Goal: Transaction & Acquisition: Purchase product/service

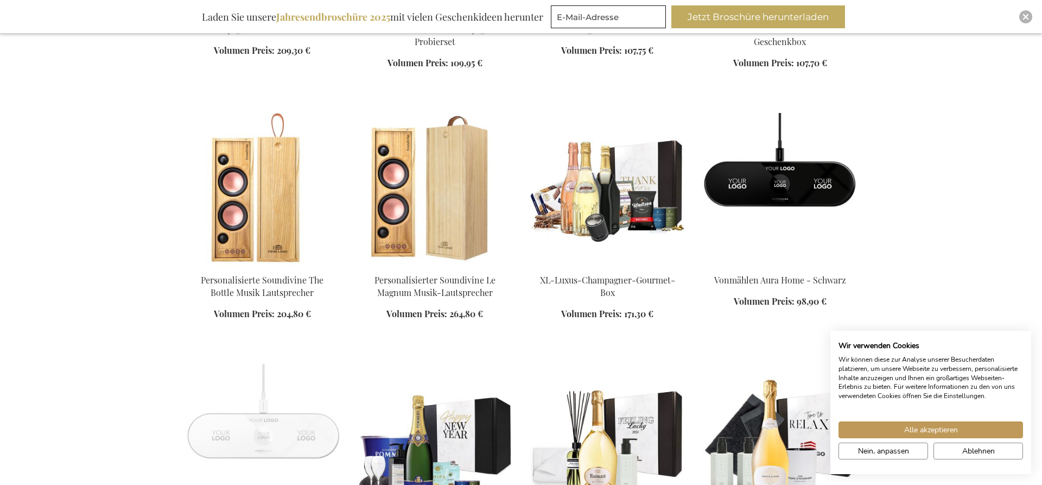
scroll to position [664, 0]
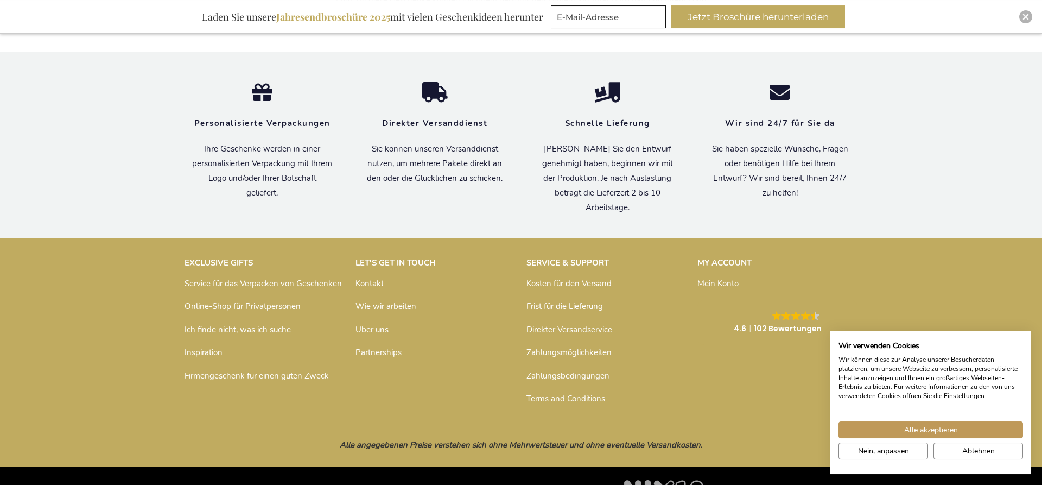
scroll to position [1812, 0]
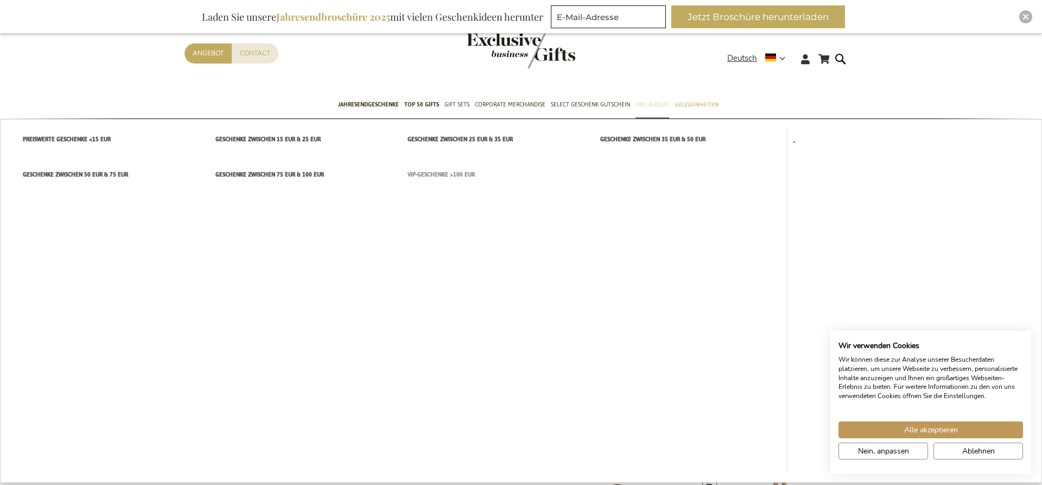
click at [461, 176] on span "VIP-Geschenke >100 EUR" at bounding box center [441, 174] width 67 height 11
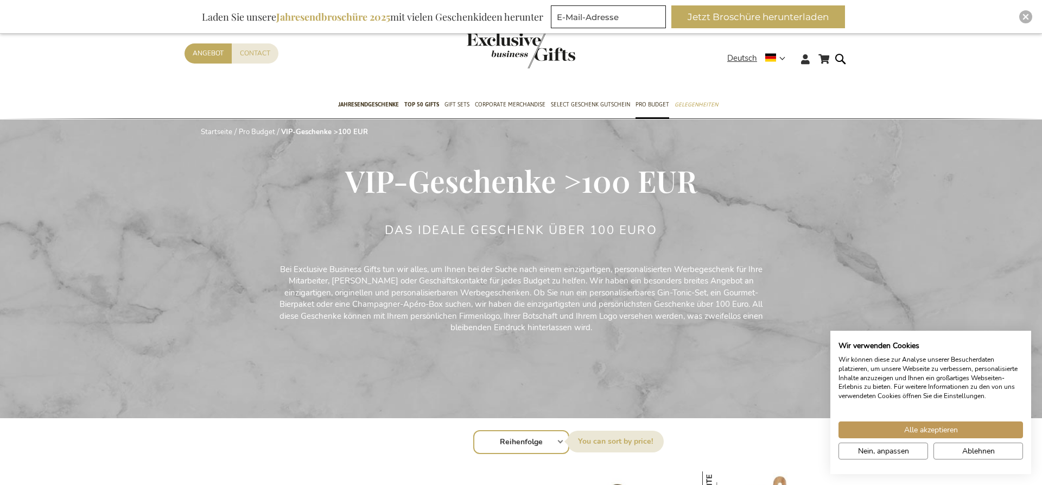
click at [650, 100] on span "Pro Budget" at bounding box center [652, 104] width 34 height 11
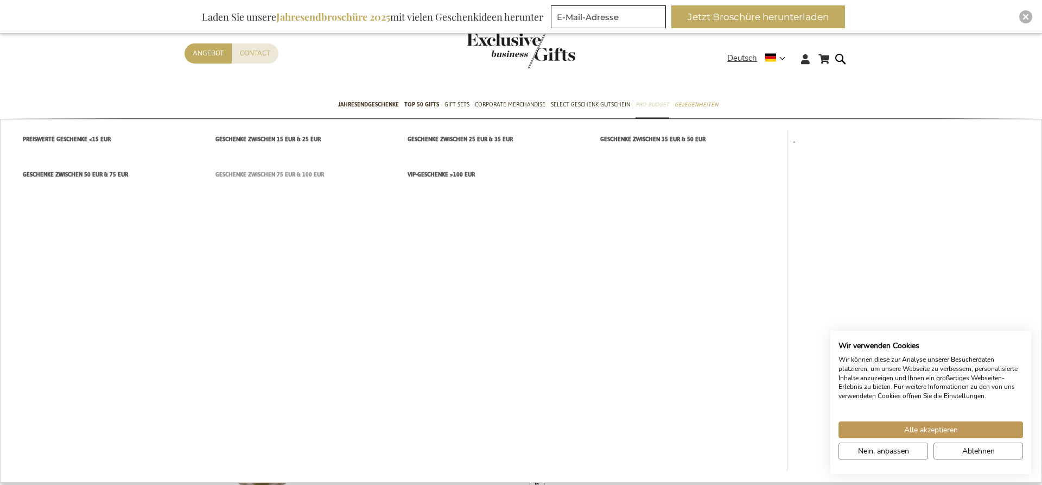
click at [287, 174] on span "Geschenke zwischen 75 EUR & 100 EUR" at bounding box center [269, 174] width 109 height 11
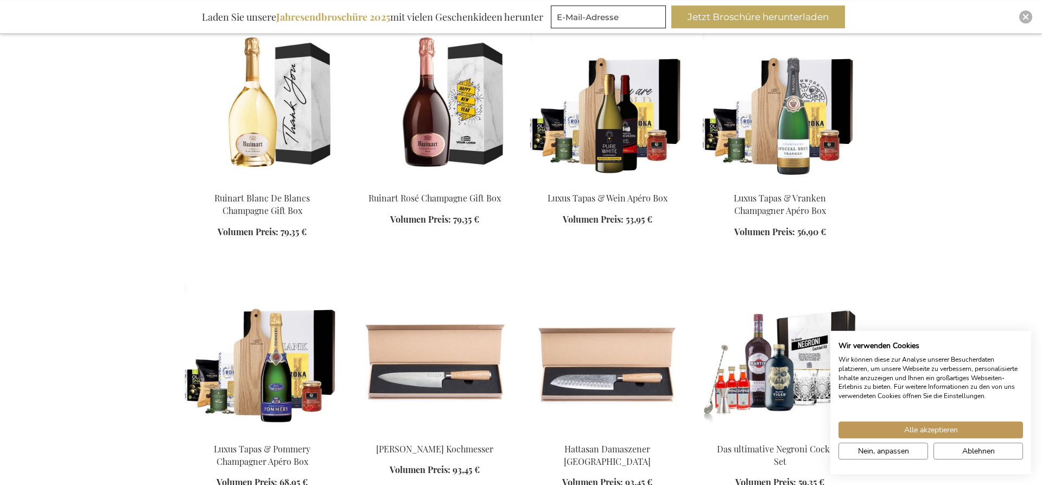
scroll to position [996, 0]
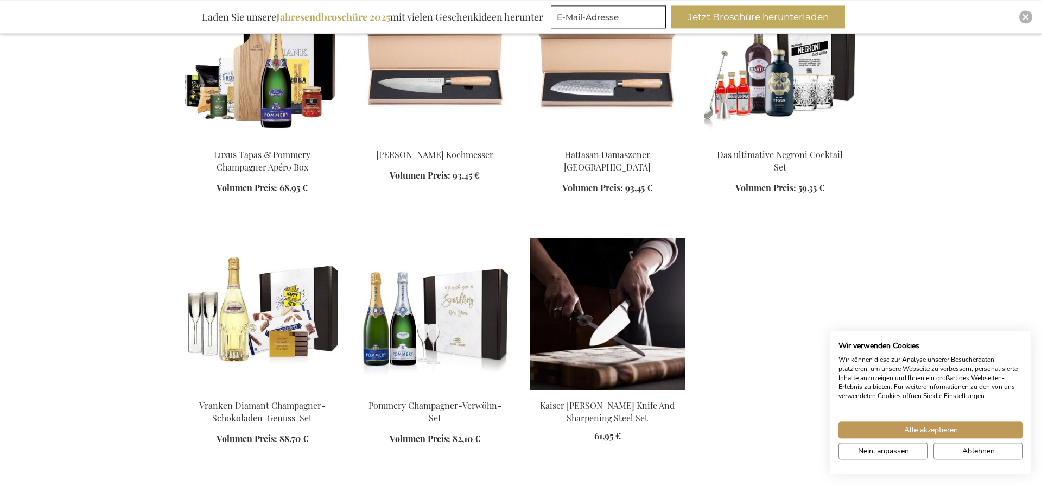
scroll to position [1218, 0]
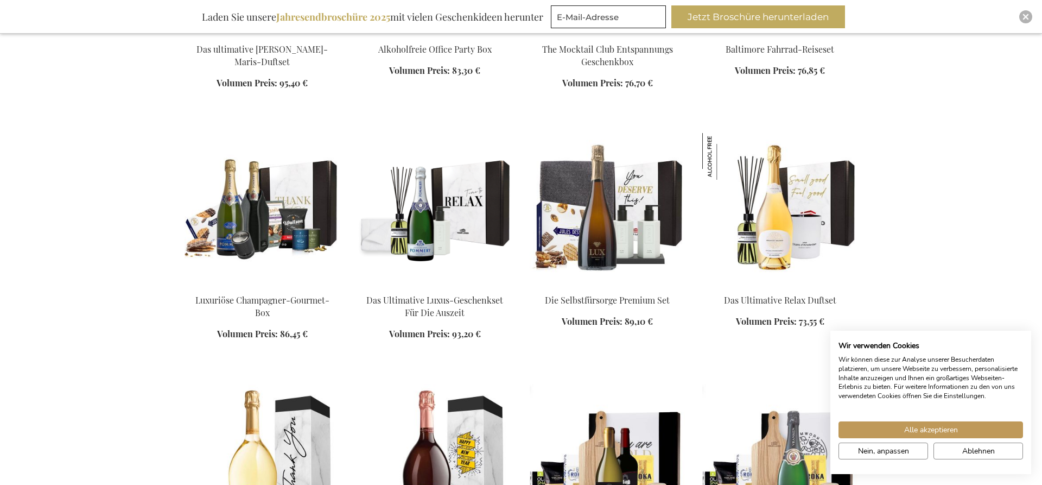
scroll to position [609, 0]
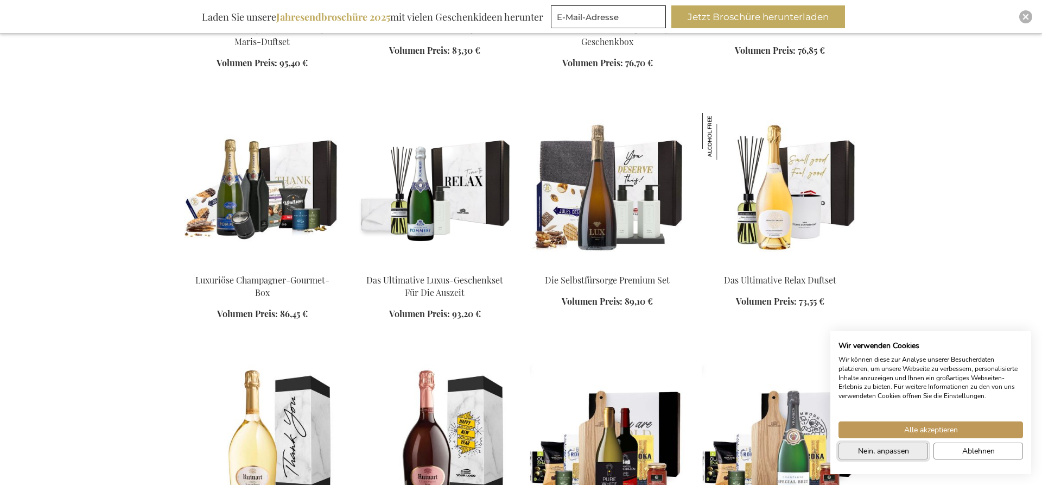
click at [900, 450] on span "Nein, anpassen" at bounding box center [883, 450] width 51 height 11
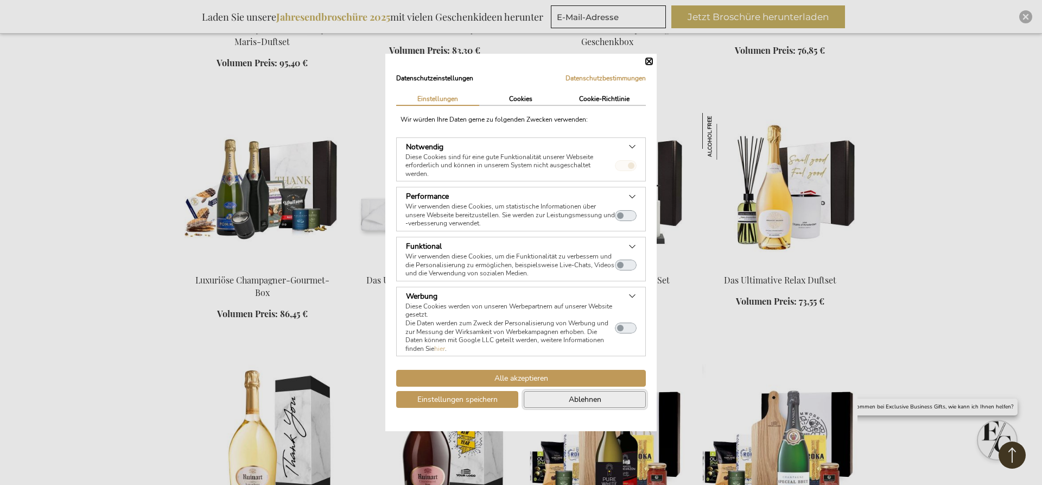
click at [598, 405] on span "Ablehnen" at bounding box center [585, 398] width 33 height 11
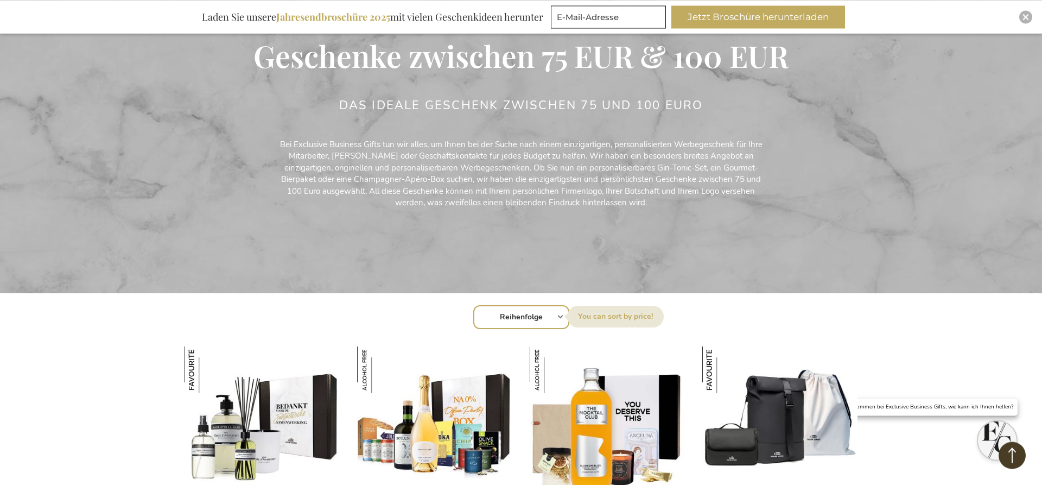
scroll to position [55, 0]
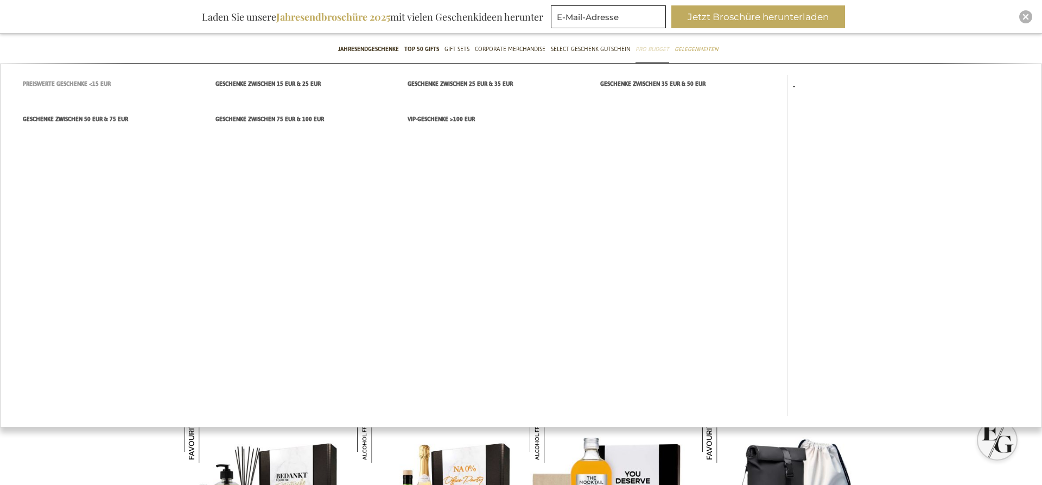
click at [98, 84] on span "Preiswerte Geschenke <15 EUR" at bounding box center [67, 83] width 88 height 11
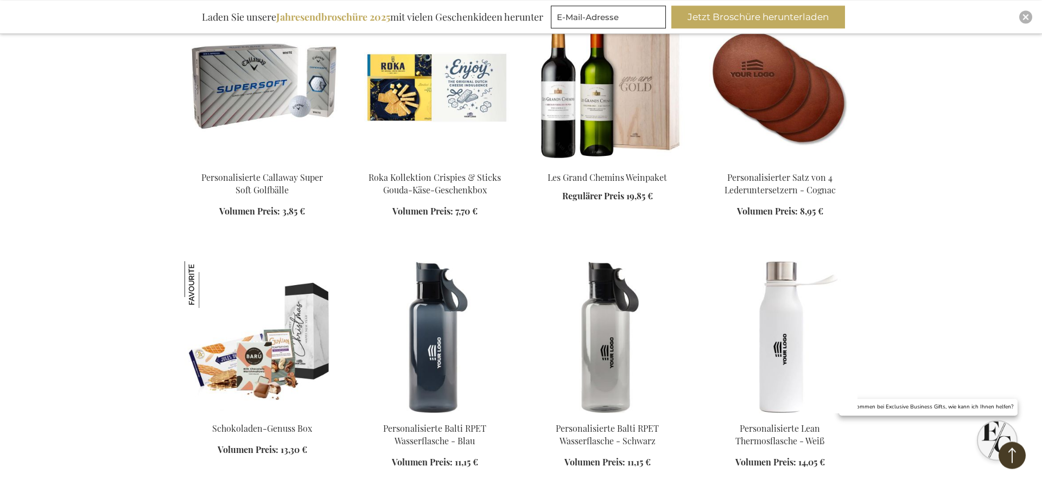
scroll to position [830, 0]
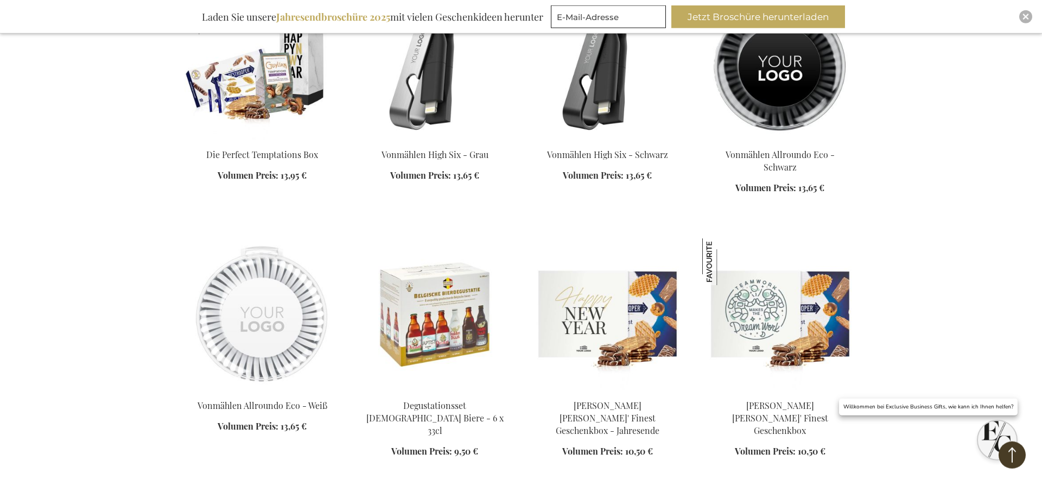
scroll to position [1494, 0]
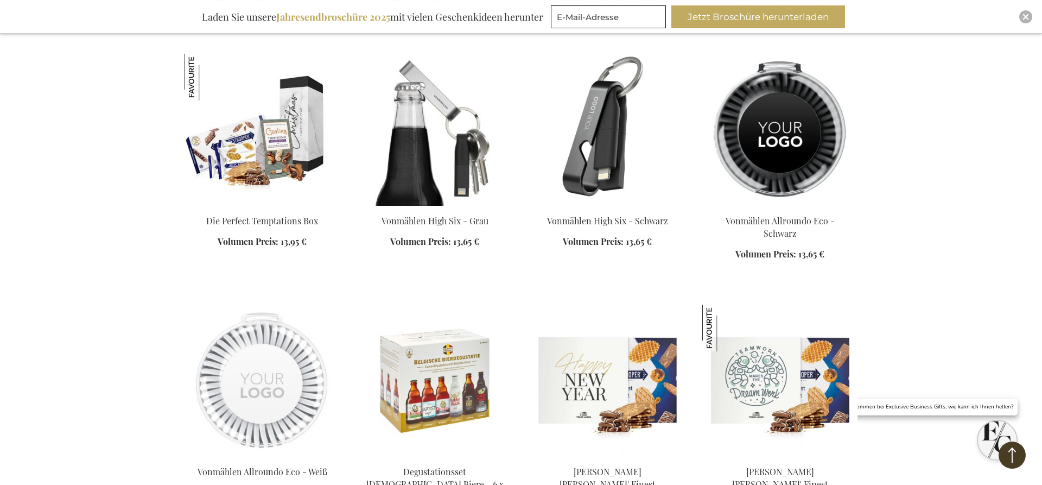
scroll to position [1439, 0]
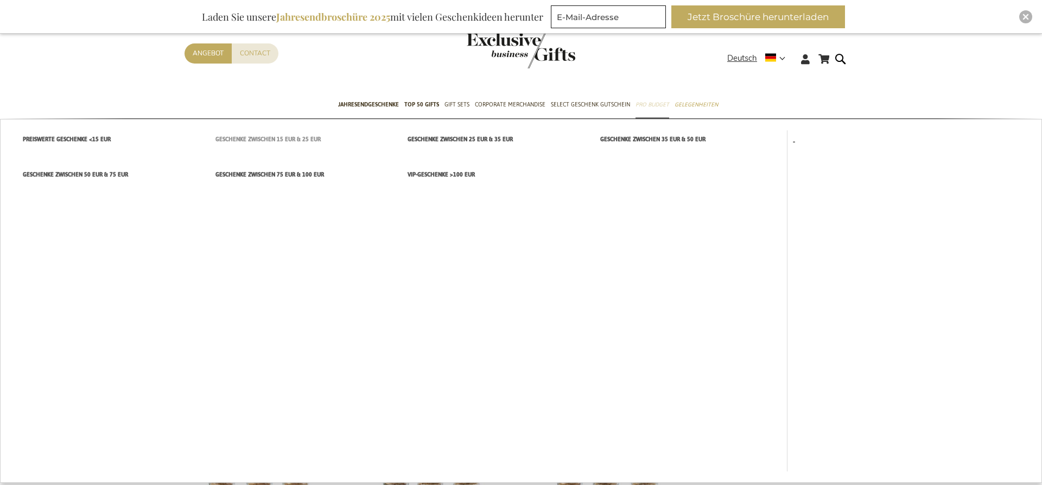
click at [265, 135] on span "Geschenke zwischen 15 EUR & 25 EUR" at bounding box center [267, 138] width 105 height 11
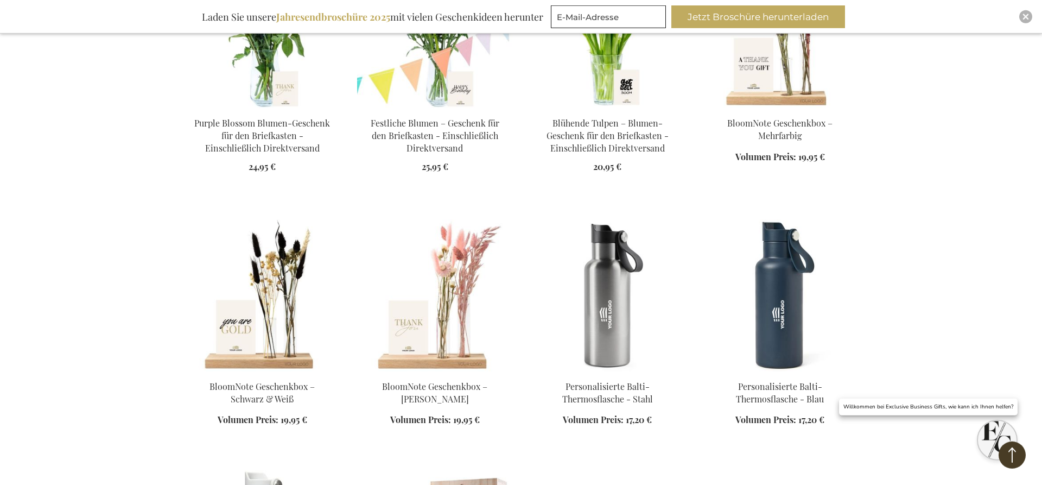
scroll to position [1052, 0]
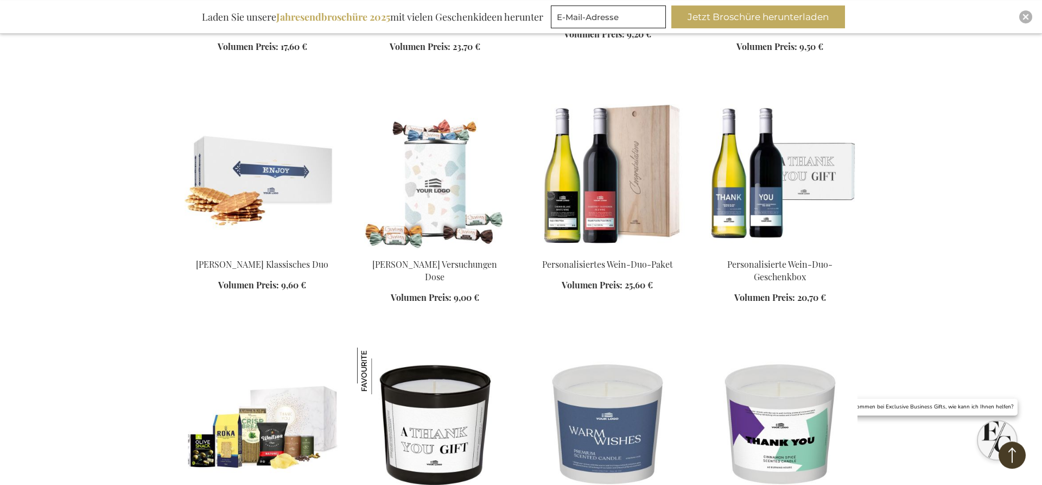
scroll to position [1716, 0]
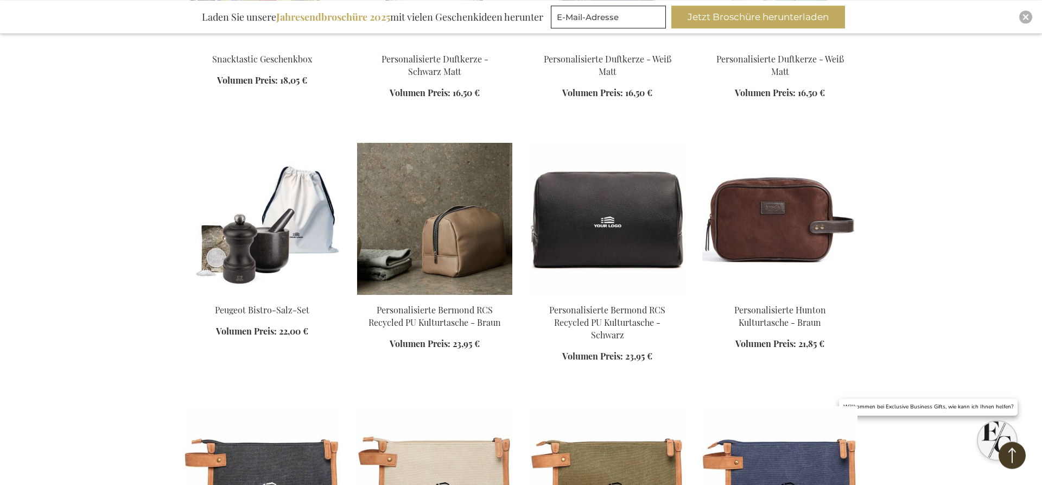
scroll to position [2103, 0]
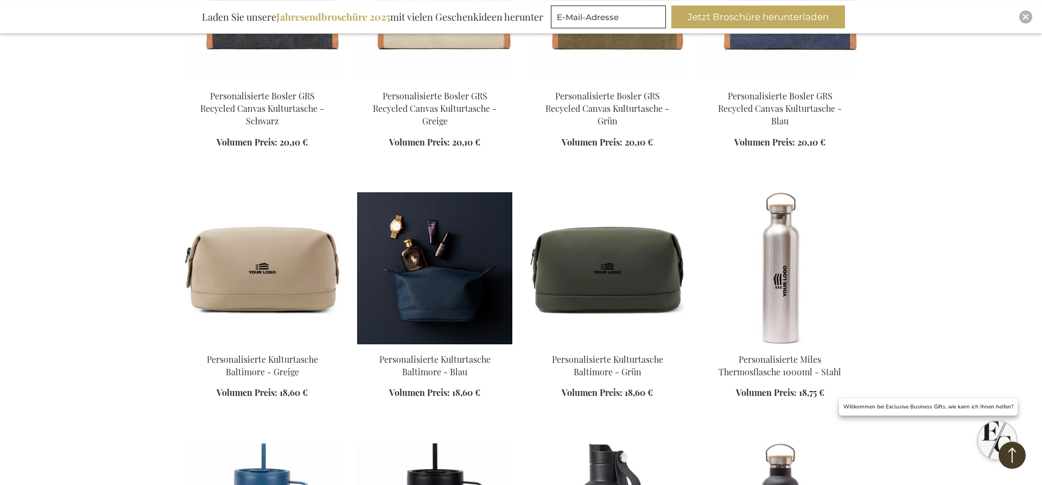
scroll to position [2601, 0]
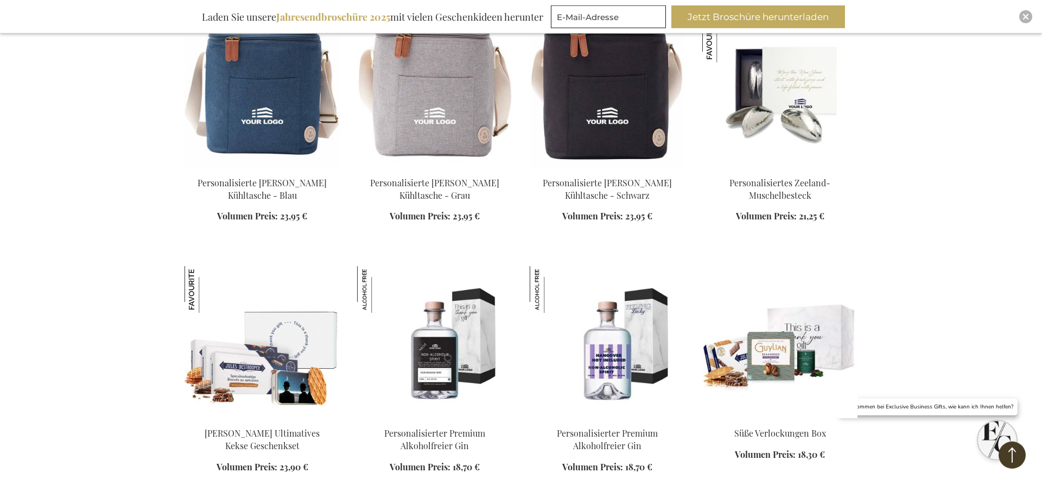
scroll to position [3266, 0]
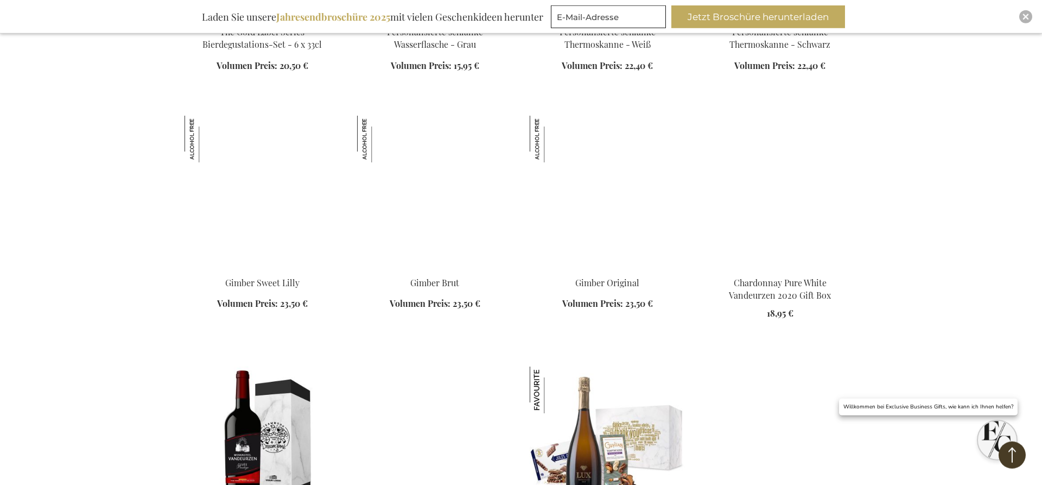
scroll to position [4207, 0]
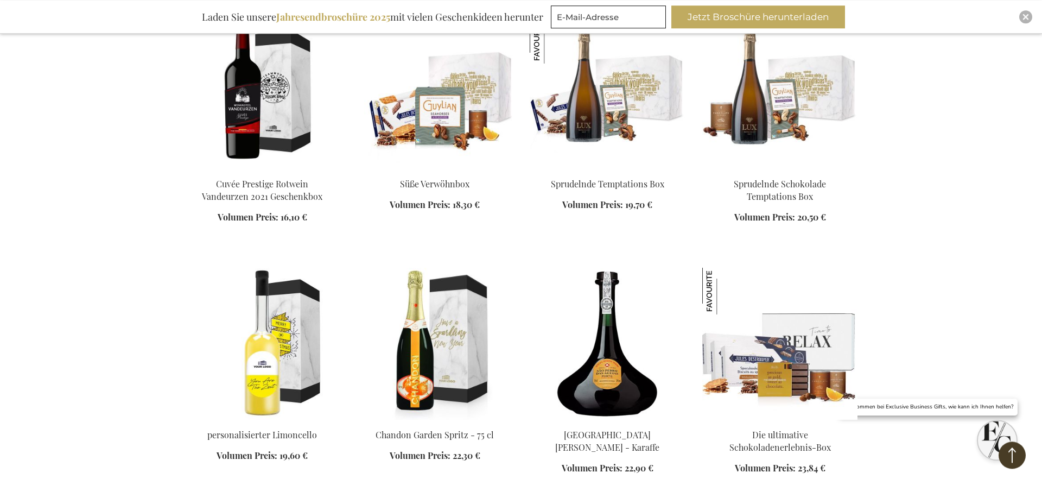
scroll to position [4539, 0]
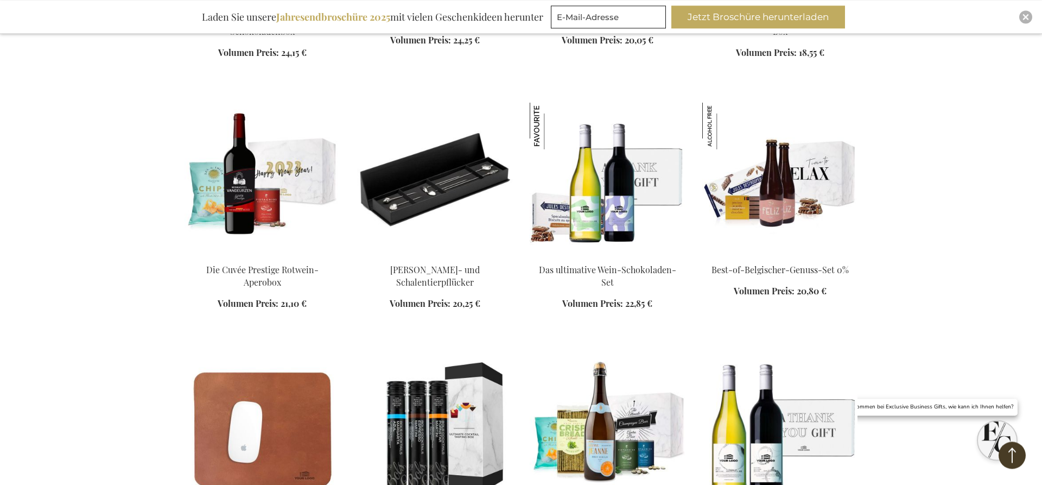
scroll to position [5203, 0]
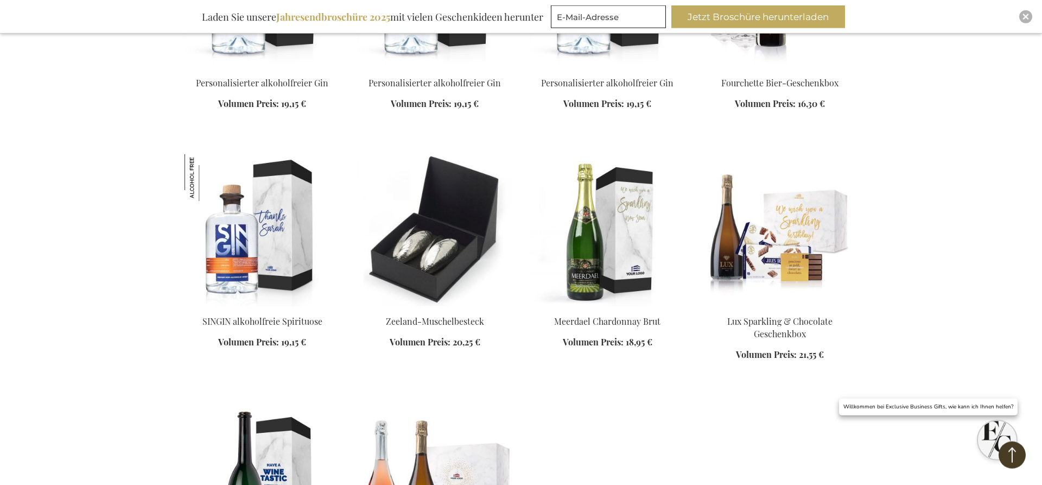
scroll to position [6144, 0]
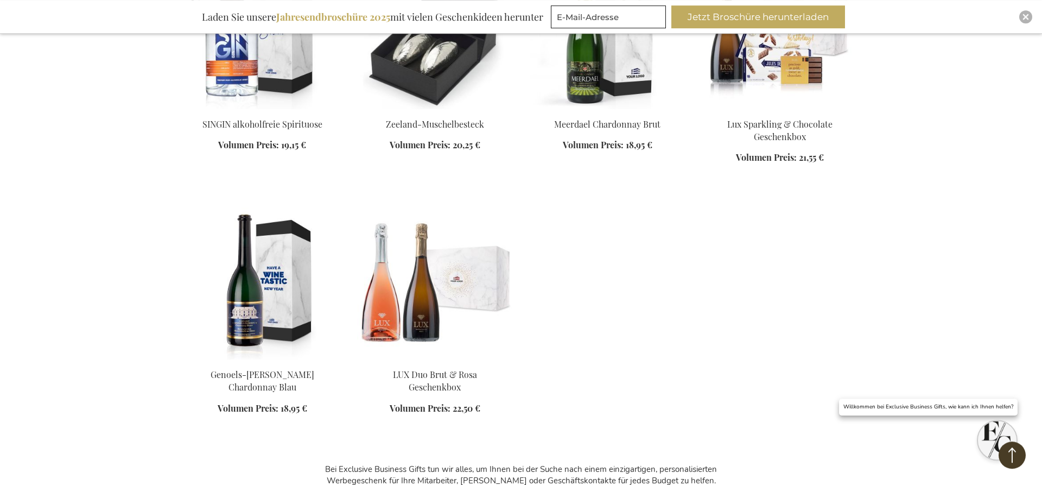
scroll to position [6089, 0]
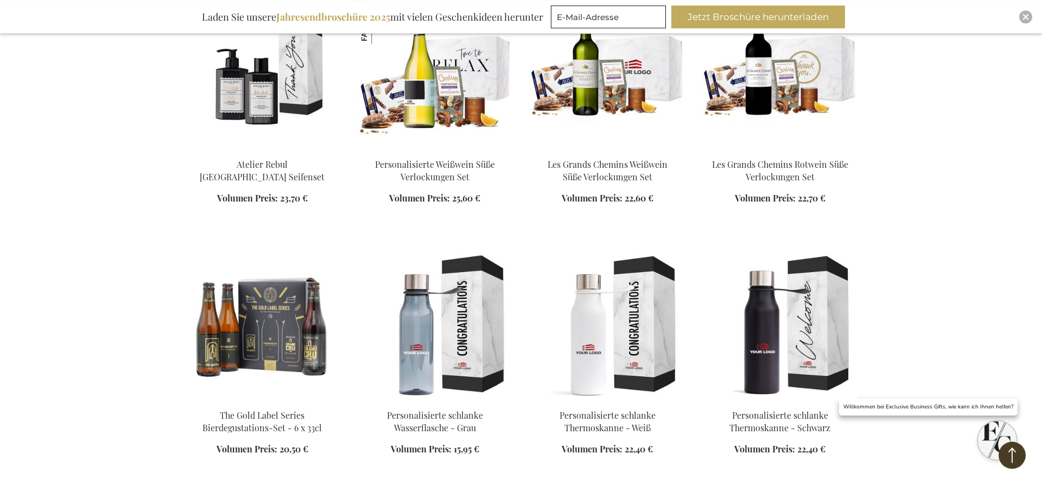
scroll to position [3653, 0]
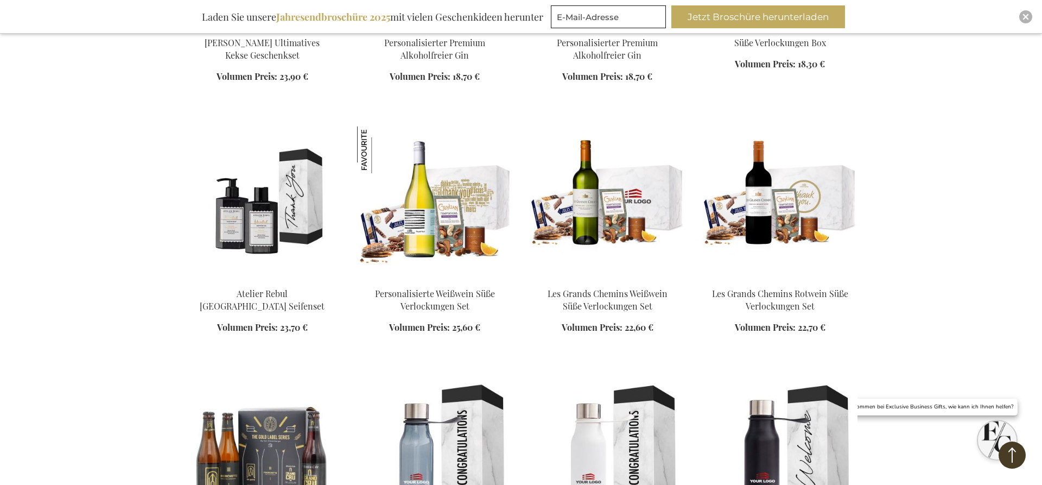
click at [424, 192] on img at bounding box center [434, 202] width 155 height 152
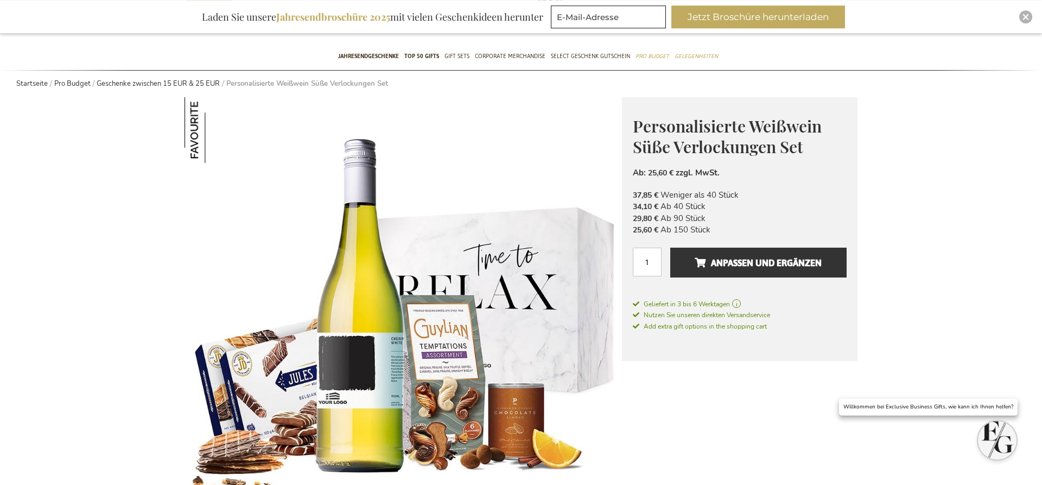
scroll to position [55, 0]
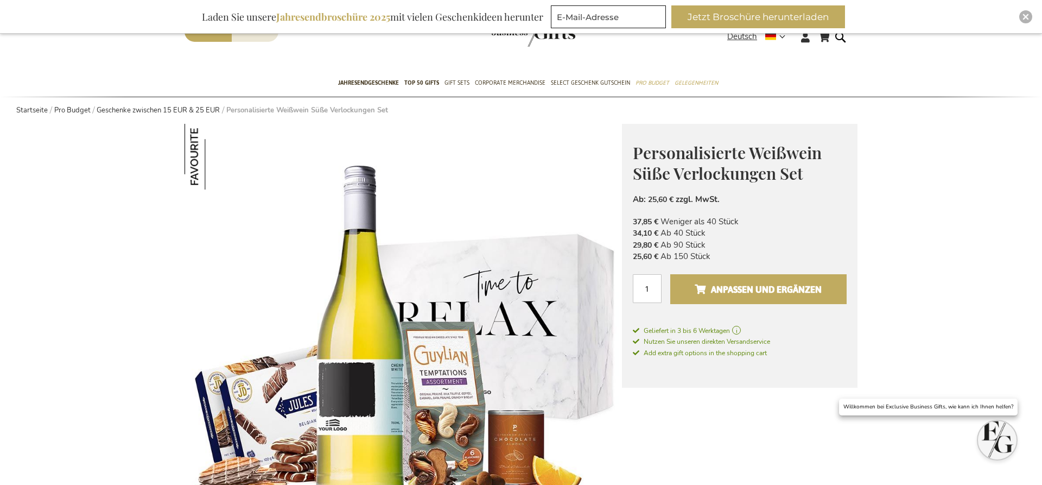
click at [790, 292] on span "Anpassen und ergänzen" at bounding box center [758, 289] width 127 height 17
